Goal: Information Seeking & Learning: Learn about a topic

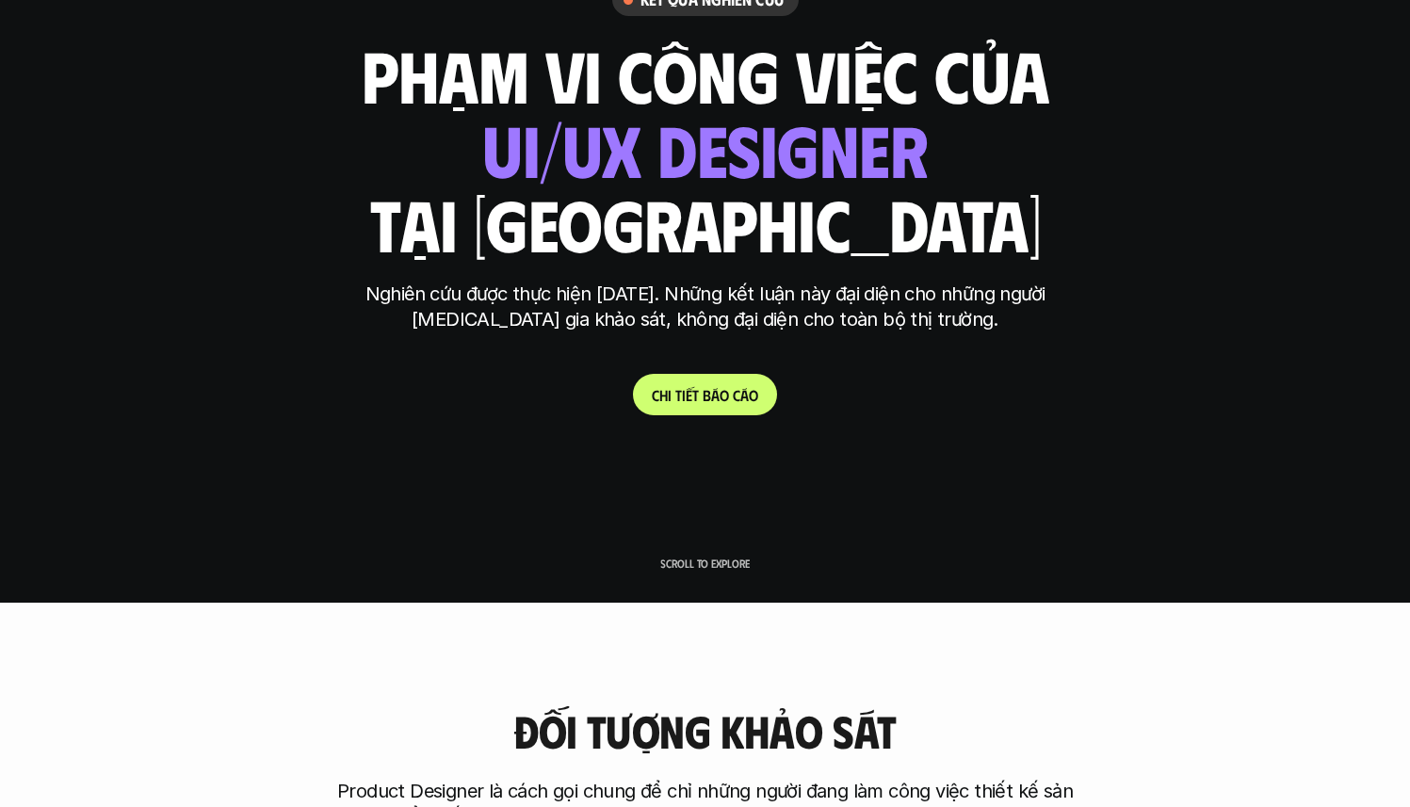
click at [722, 409] on link "C h i t i ế t b á o c á o" at bounding box center [705, 394] width 144 height 41
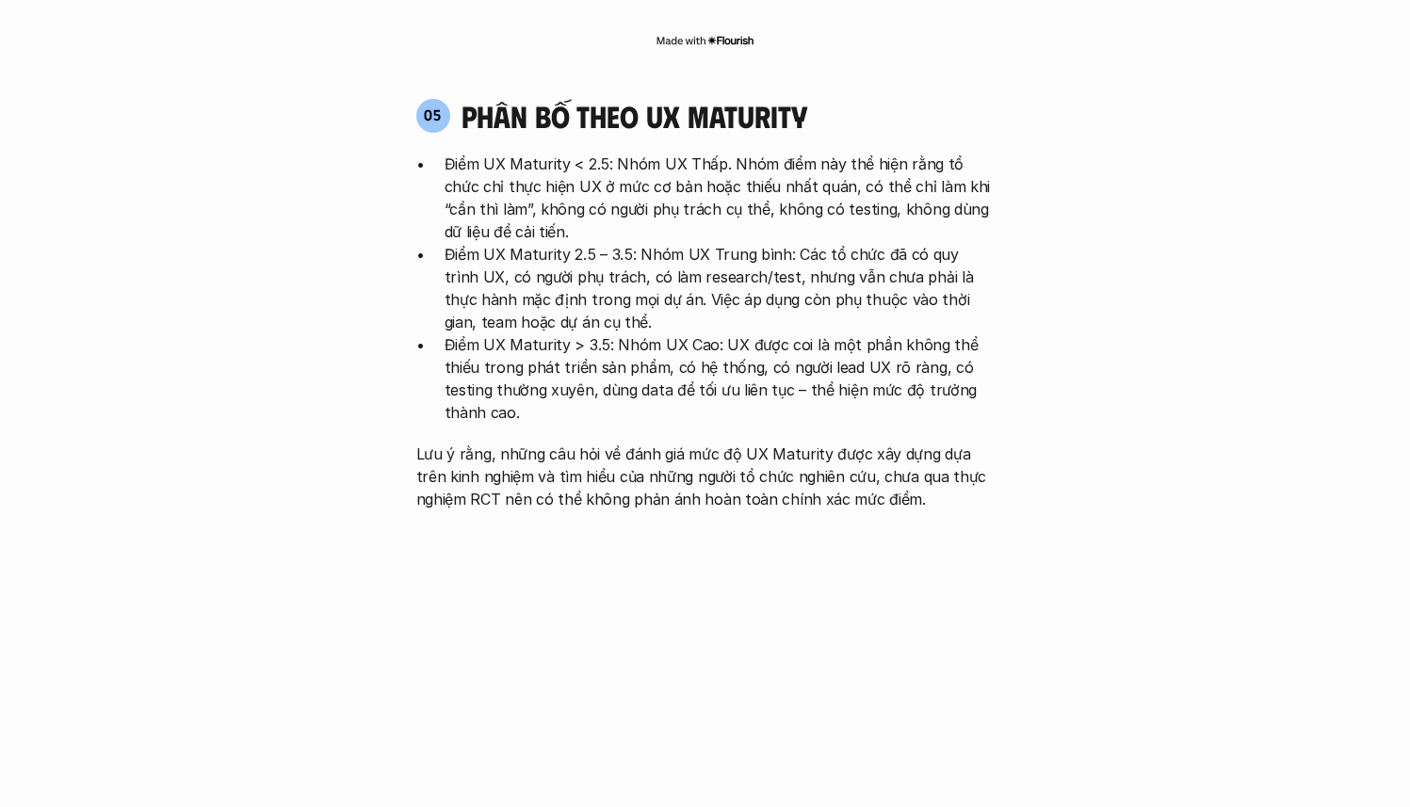
scroll to position [3853, 0]
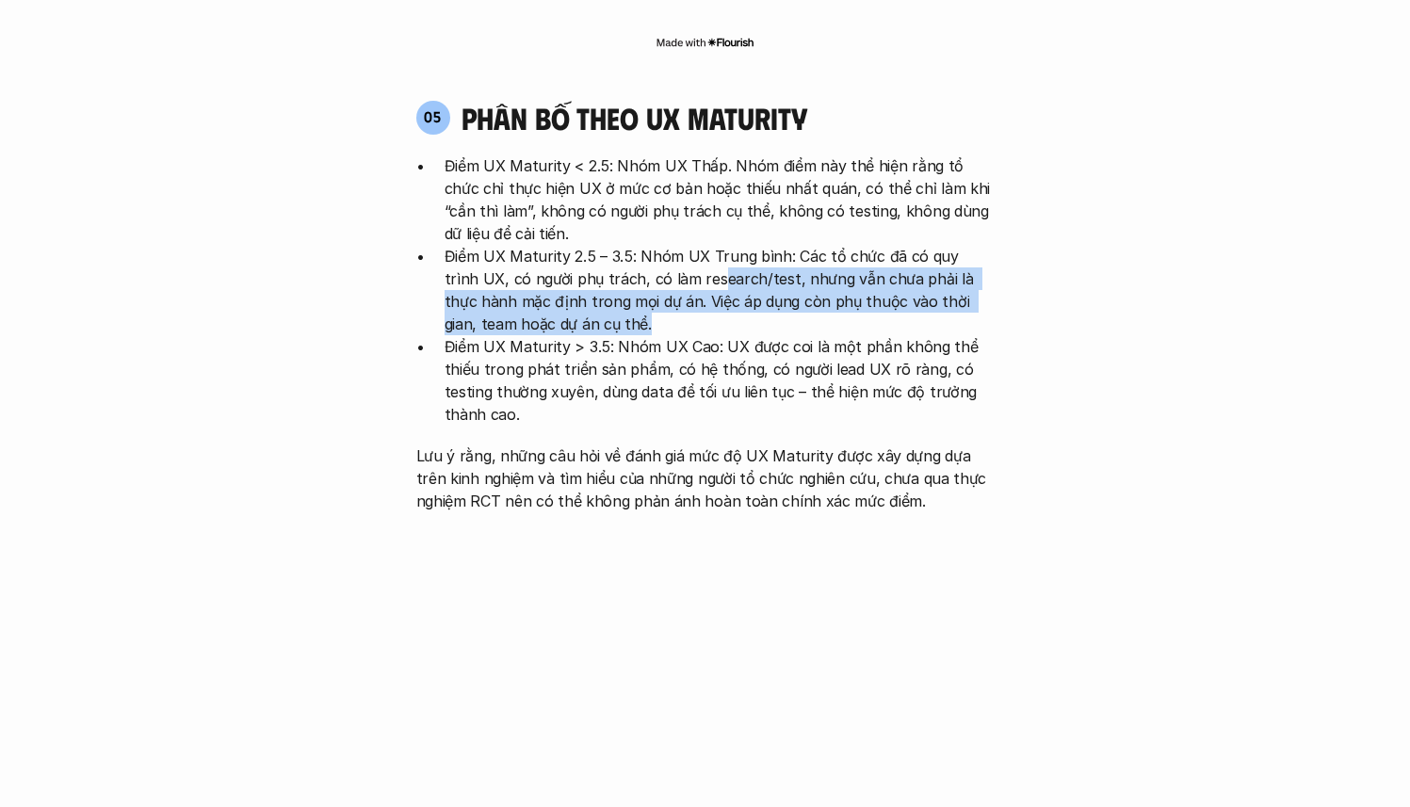
drag, startPoint x: 684, startPoint y: 186, endPoint x: 717, endPoint y: 225, distance: 51.5
click at [717, 245] on p "Điểm UX Maturity 2.5 – 3.5: Nhóm UX Trung bình: Các tổ chức đã có quy trình UX,…" at bounding box center [720, 290] width 550 height 90
click at [719, 245] on p "Điểm UX Maturity 2.5 – 3.5: Nhóm UX Trung bình: Các tổ chức đã có quy trình UX,…" at bounding box center [720, 290] width 550 height 90
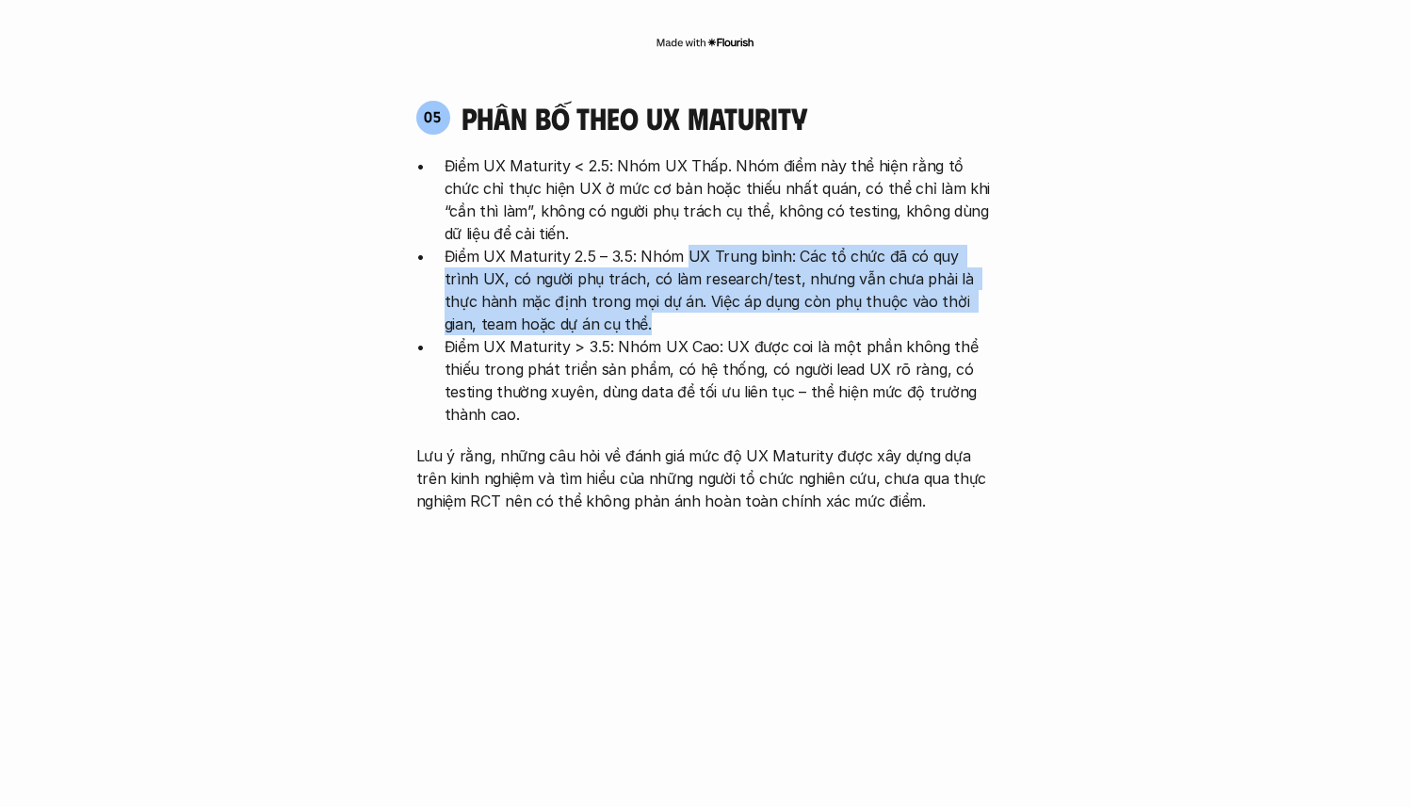
drag, startPoint x: 683, startPoint y: 182, endPoint x: 706, endPoint y: 235, distance: 58.3
click at [705, 245] on p "Điểm UX Maturity 2.5 – 3.5: Nhóm UX Trung bình: Các tổ chức đã có quy trình UX,…" at bounding box center [720, 290] width 550 height 90
click at [644, 245] on p "Điểm UX Maturity 2.5 – 3.5: Nhóm UX Trung bình: Các tổ chức đã có quy trình UX,…" at bounding box center [720, 290] width 550 height 90
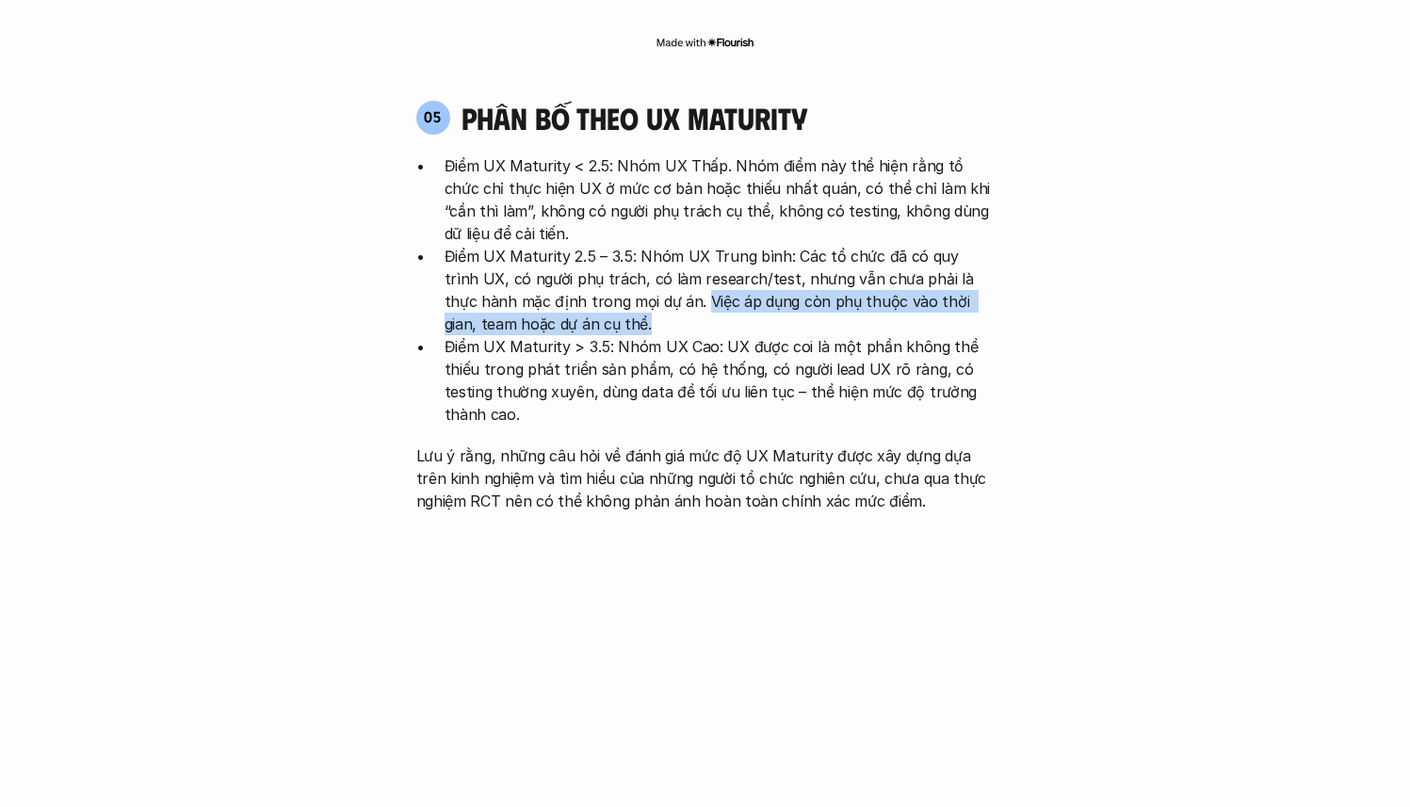
drag, startPoint x: 629, startPoint y: 203, endPoint x: 646, endPoint y: 237, distance: 38.8
click at [645, 245] on p "Điểm UX Maturity 2.5 – 3.5: Nhóm UX Trung bình: Các tổ chức đã có quy trình UX,…" at bounding box center [720, 290] width 550 height 90
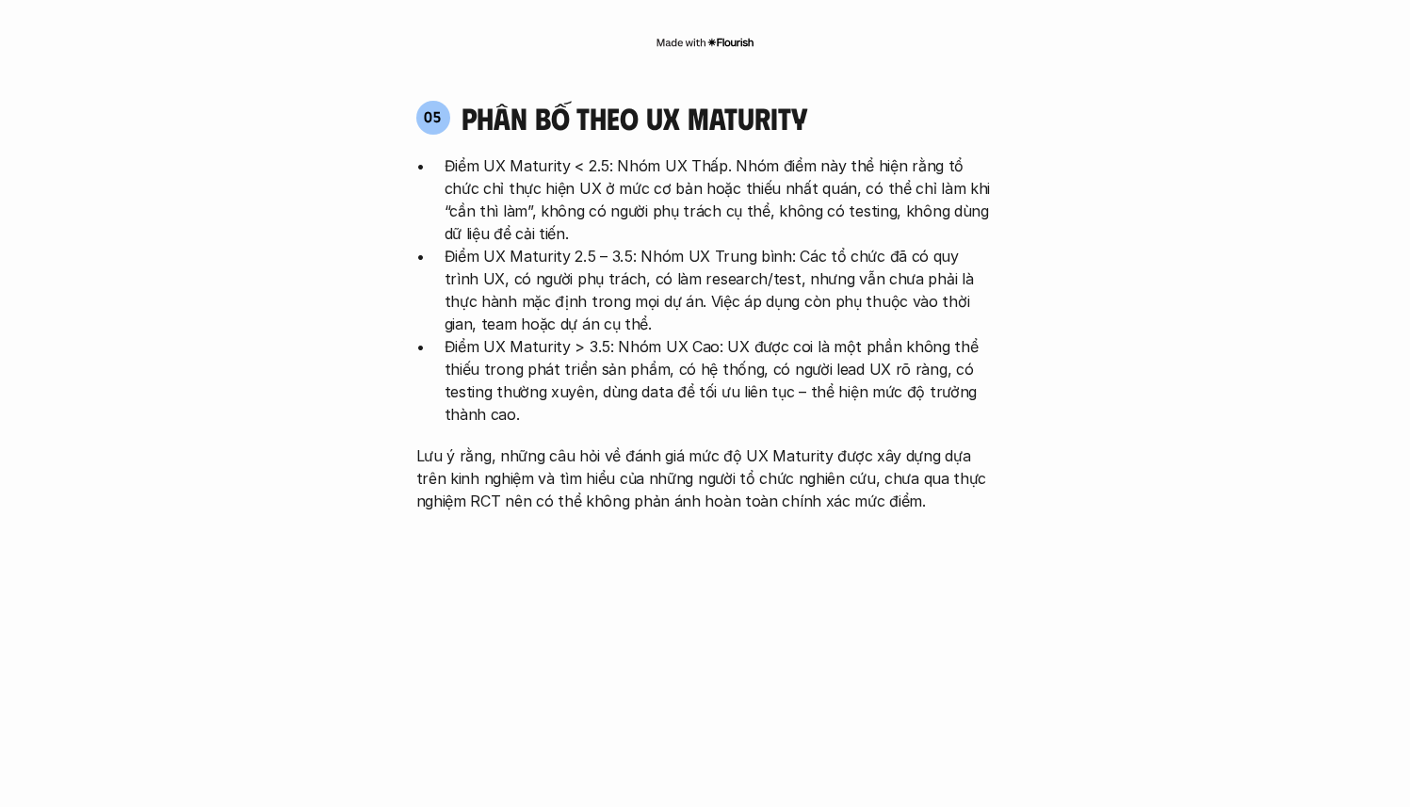
drag, startPoint x: 647, startPoint y: 244, endPoint x: 636, endPoint y: 244, distance: 11.3
click at [647, 244] on ul "Điểm UX Maturity < 2.5: Nhóm UX Thấp. Nhóm điểm này thể hiện rằng tổ chức chỉ t…" at bounding box center [705, 289] width 578 height 271
drag, startPoint x: 630, startPoint y: 245, endPoint x: 650, endPoint y: 313, distance: 70.6
click at [650, 335] on p "Điểm UX Maturity > 3.5: Nhóm UX Cao: UX được coi là một phần không thể thiếu tr…" at bounding box center [720, 380] width 550 height 90
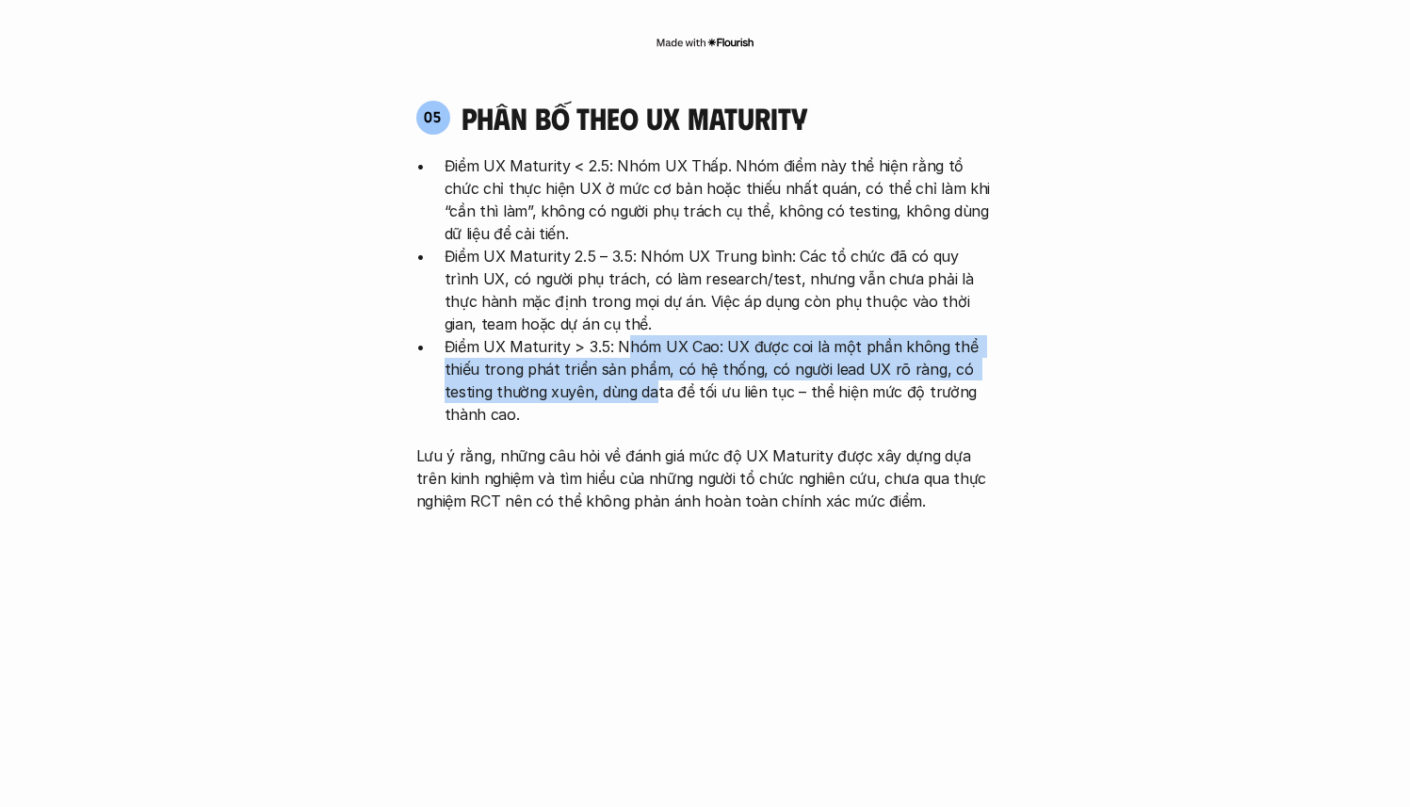
drag, startPoint x: 650, startPoint y: 303, endPoint x: 623, endPoint y: 263, distance: 48.9
click at [623, 335] on p "Điểm UX Maturity > 3.5: Nhóm UX Cao: UX được coi là một phần không thể thiếu tr…" at bounding box center [720, 380] width 550 height 90
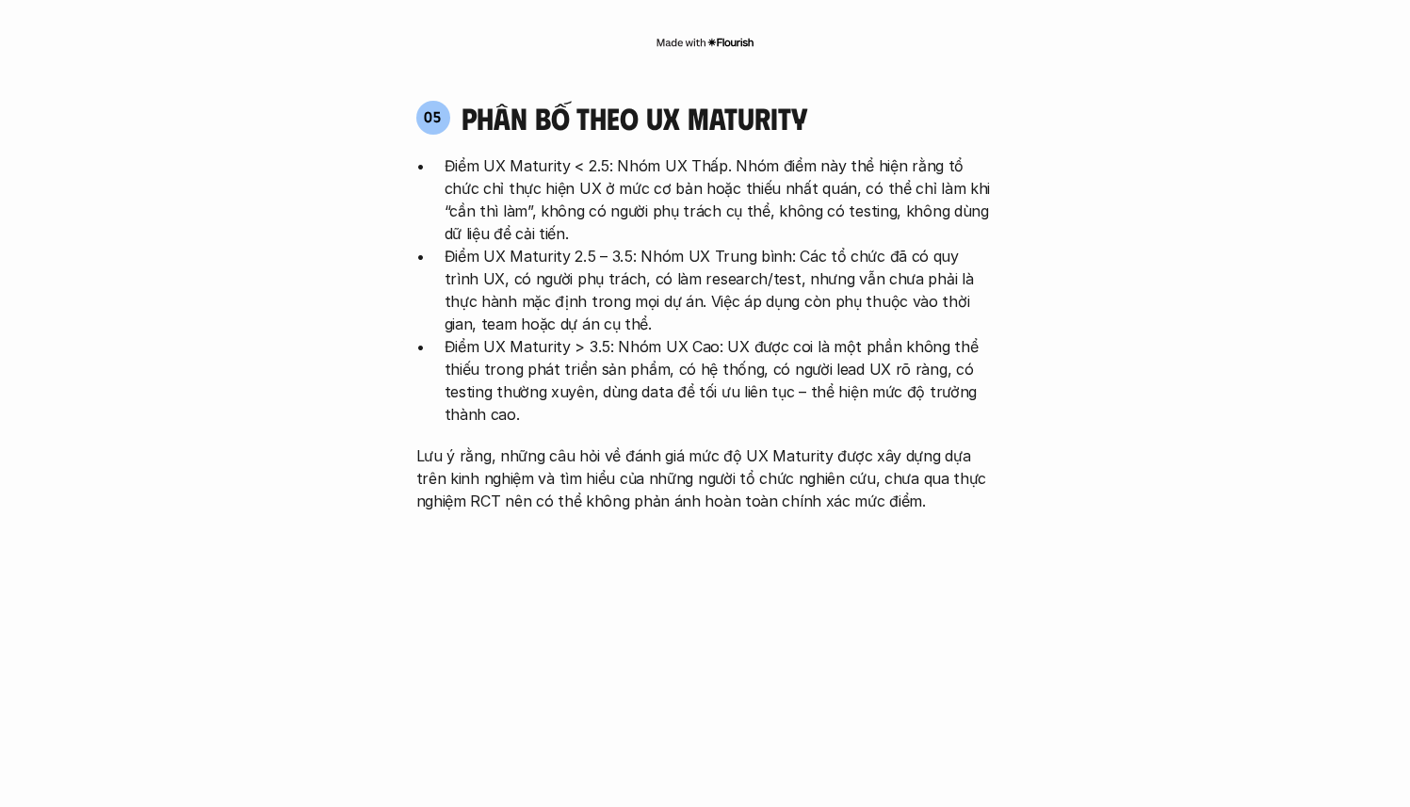
click at [638, 335] on p "Điểm UX Maturity > 3.5: Nhóm UX Cao: UX được coi là một phần không thể thiếu tr…" at bounding box center [720, 380] width 550 height 90
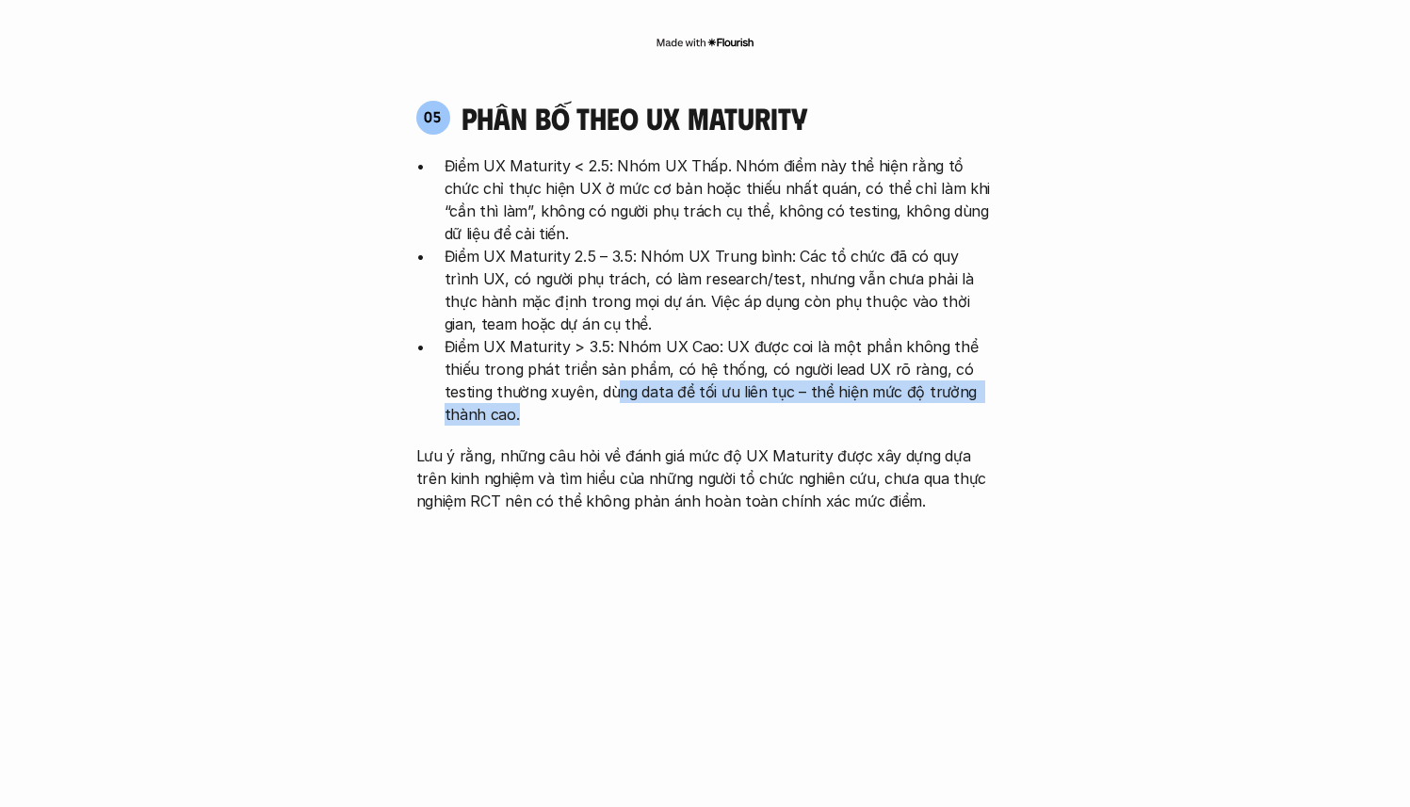
drag, startPoint x: 621, startPoint y: 299, endPoint x: 641, endPoint y: 338, distance: 44.2
click at [641, 341] on div "Điểm UX Maturity < 2.5: Nhóm UX Thấp. Nhóm điểm này thể hiện rằng tổ chức chỉ t…" at bounding box center [705, 333] width 578 height 358
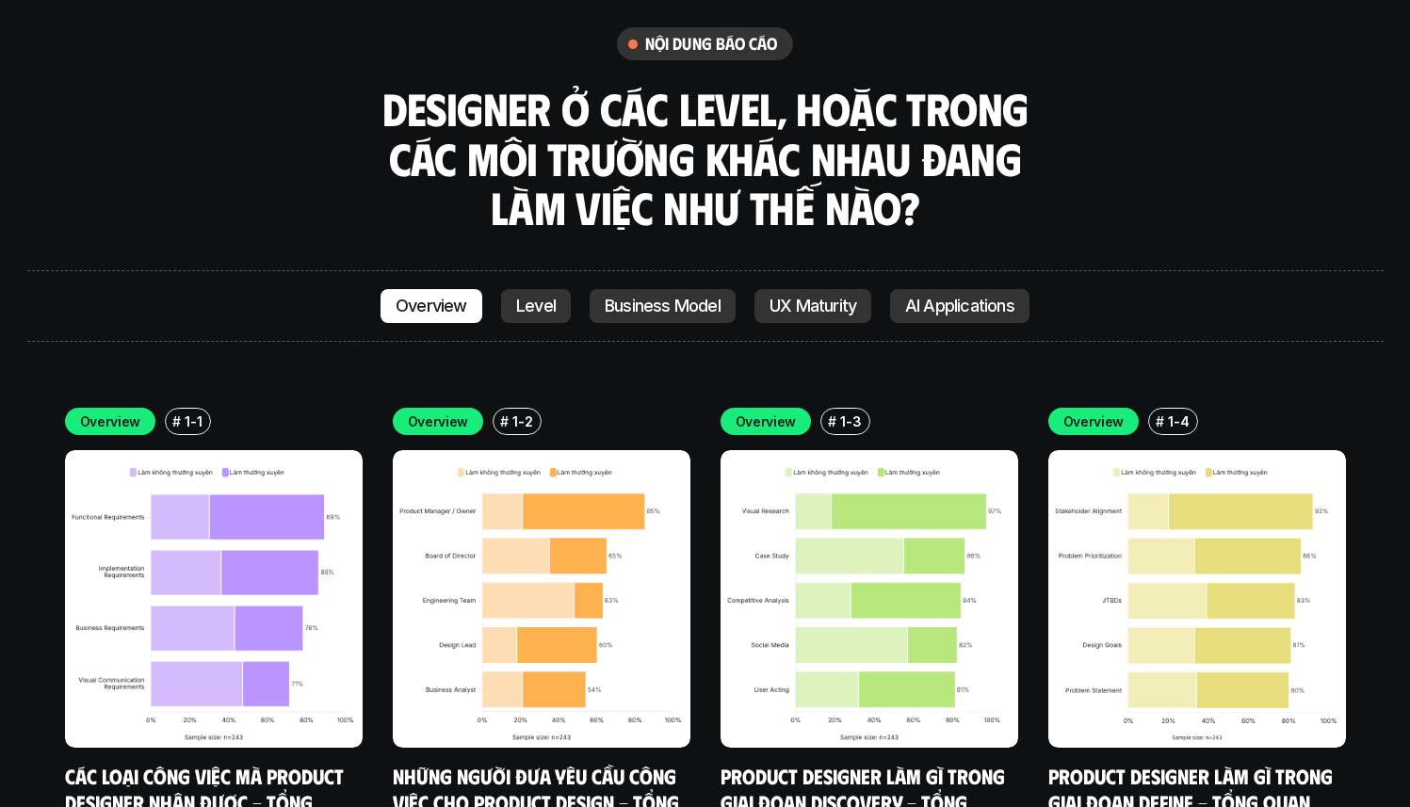
scroll to position [5338, 0]
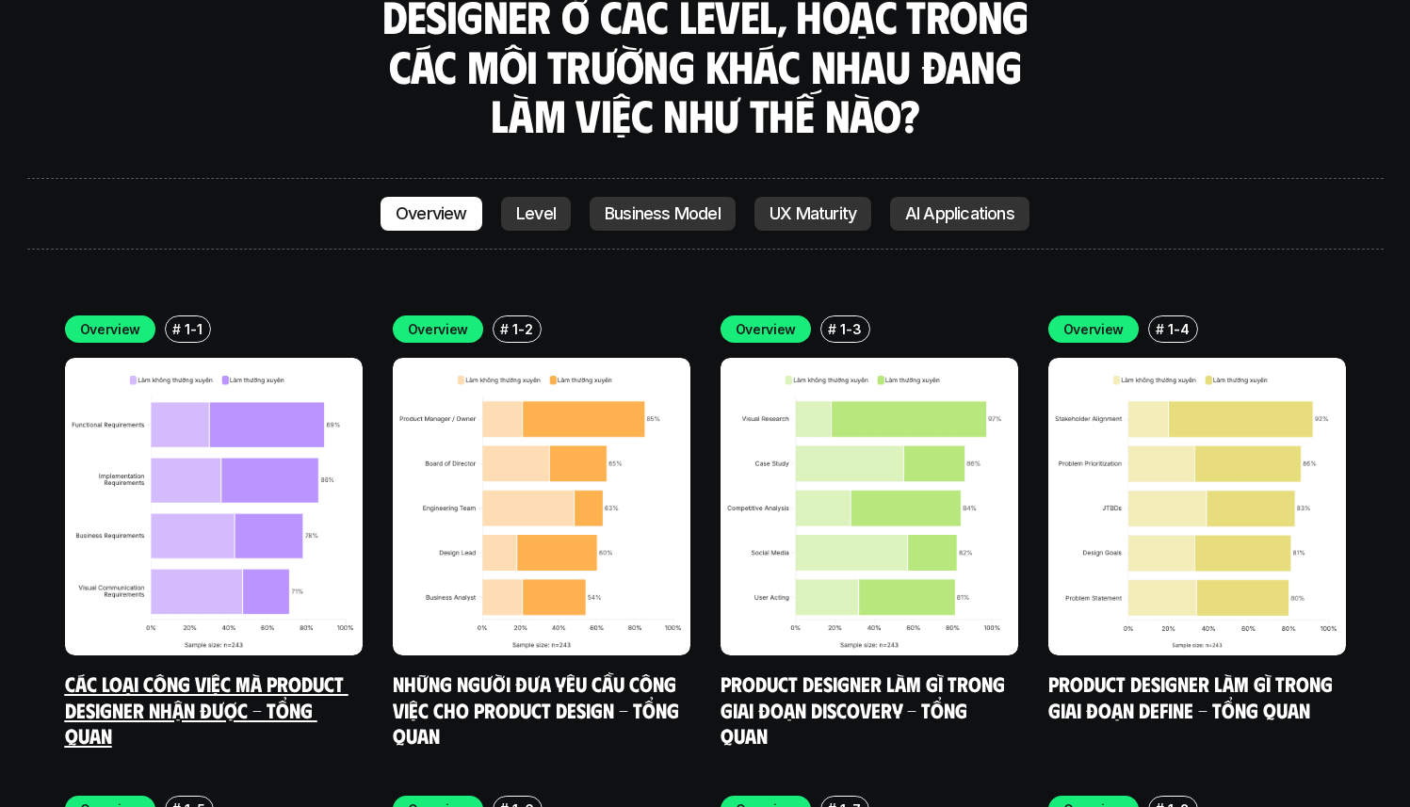
click at [182, 463] on img at bounding box center [214, 507] width 298 height 298
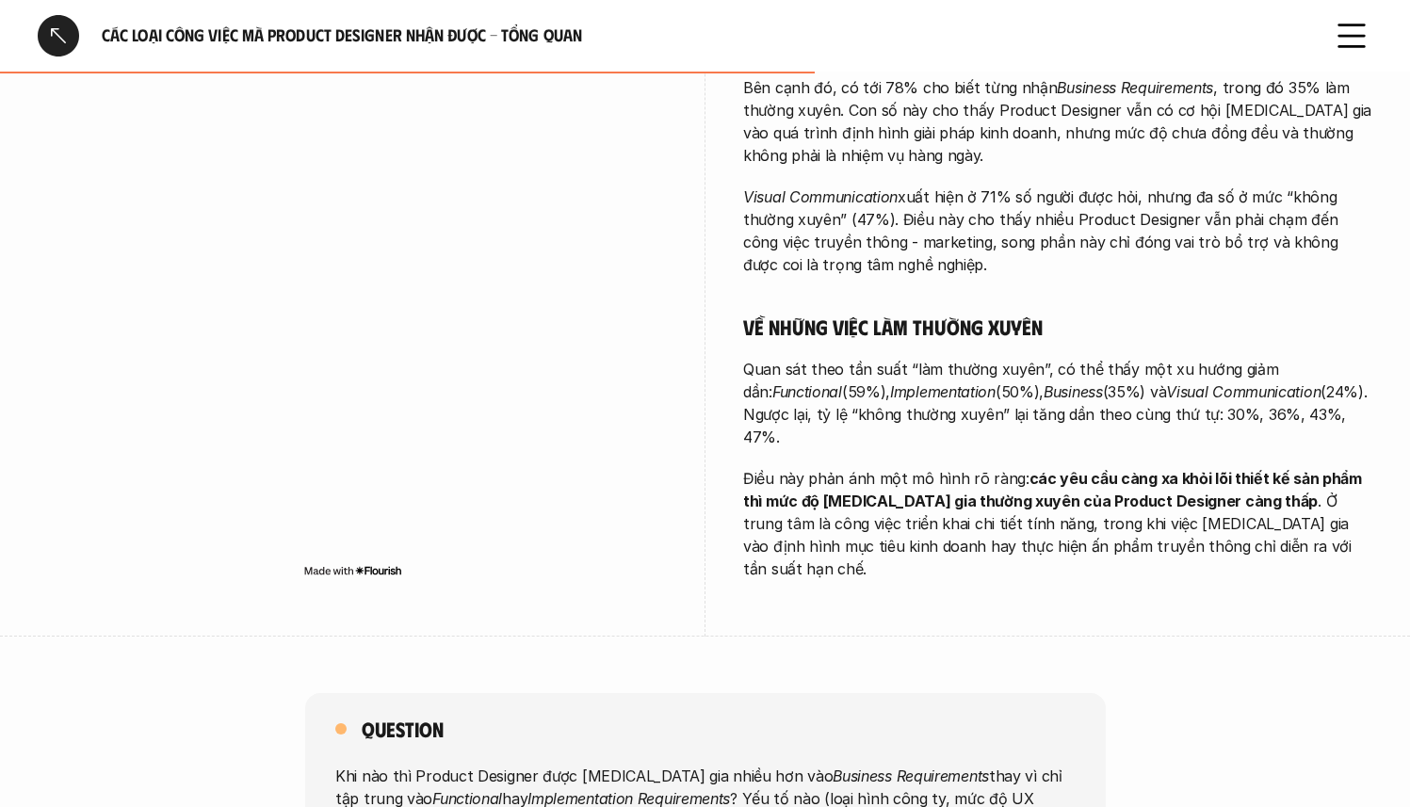
scroll to position [591, 0]
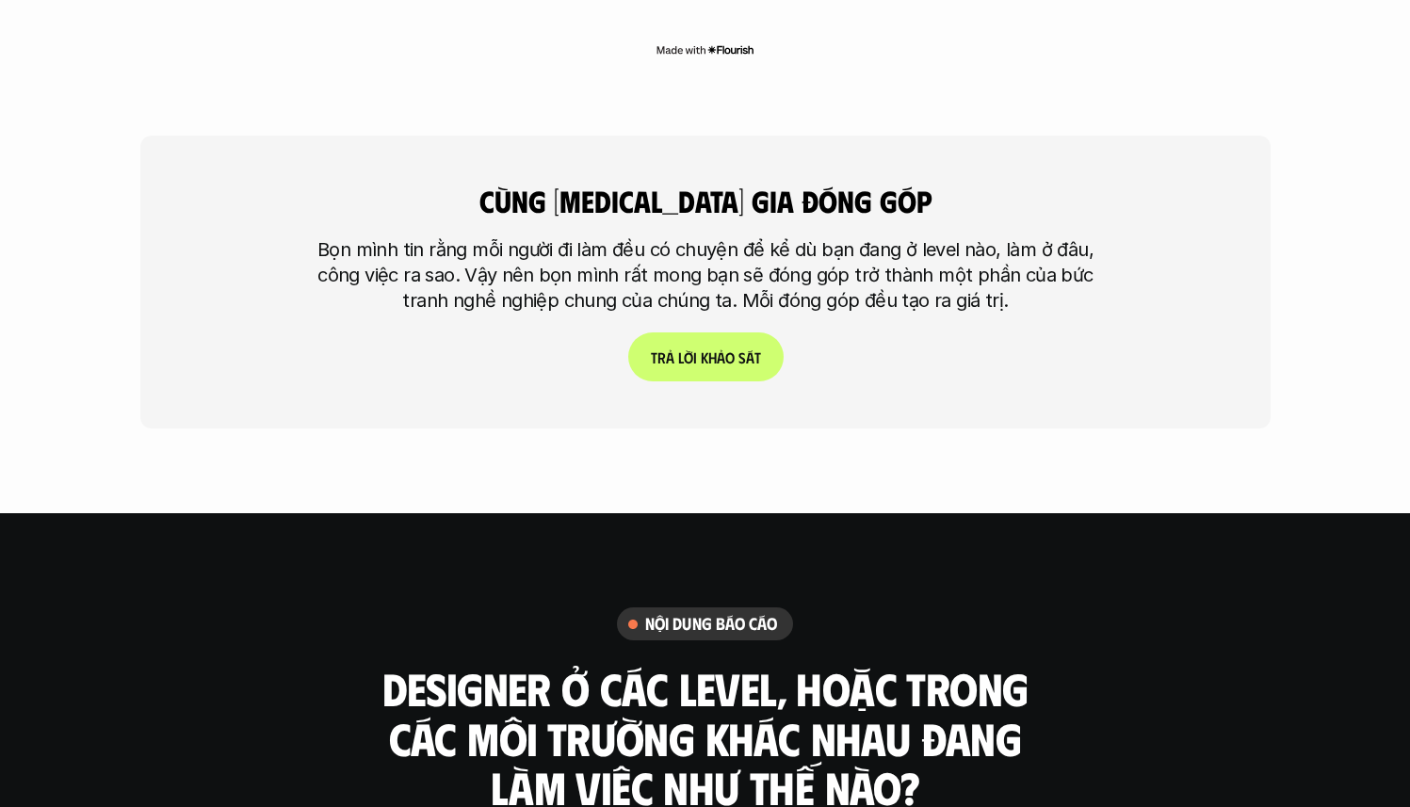
scroll to position [3137, 0]
